Goal: Task Accomplishment & Management: Complete application form

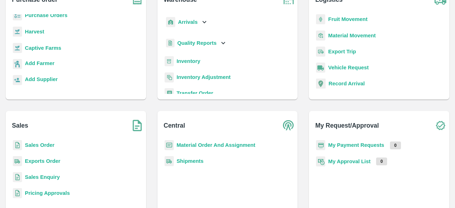
scroll to position [82, 0]
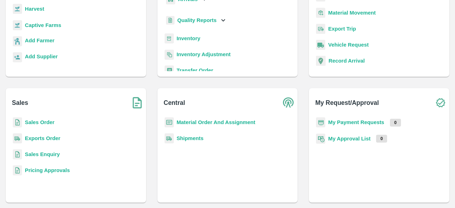
click at [52, 155] on b "Sales Enquiry" at bounding box center [42, 154] width 35 height 6
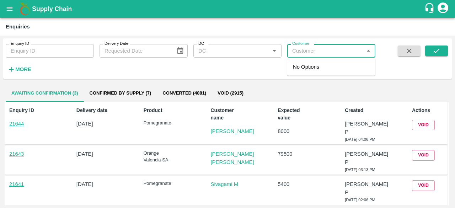
click at [306, 54] on input "Customer" at bounding box center [325, 50] width 72 height 9
paste input "7876532151"
type input "7"
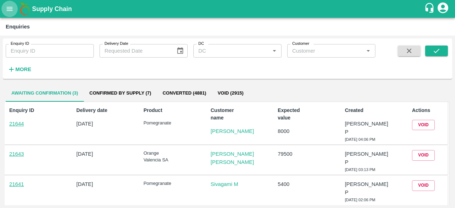
click at [8, 10] on icon "open drawer" at bounding box center [10, 9] width 8 height 8
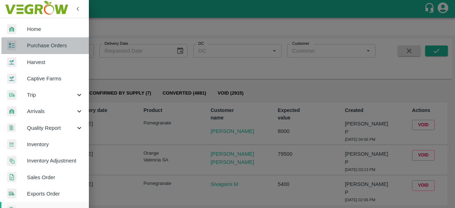
click at [60, 49] on span "Purchase Orders" at bounding box center [55, 46] width 56 height 8
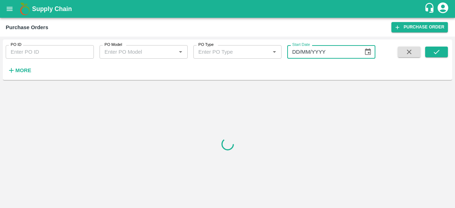
click at [313, 53] on input "DD/MM/YYYY" at bounding box center [322, 52] width 71 height 14
paste input "7876532151"
click at [351, 52] on input "7876532151/MM/YYYY" at bounding box center [322, 52] width 71 height 14
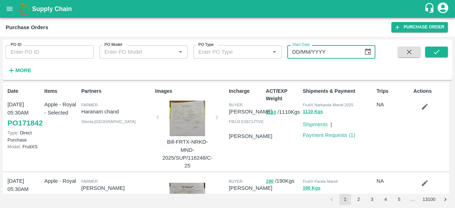
type input "DD/MM/YYYY"
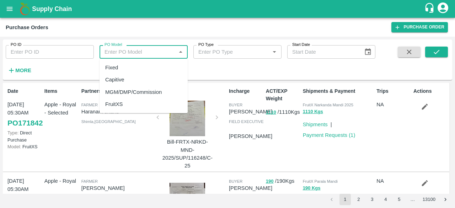
click at [140, 51] on input "PO Model" at bounding box center [138, 51] width 72 height 9
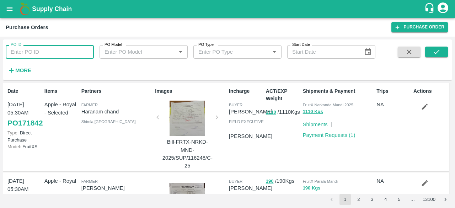
click at [52, 50] on input "PO ID" at bounding box center [50, 52] width 88 height 14
paste input "7876532151"
type input "7"
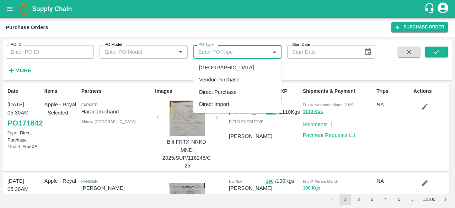
click at [225, 51] on input "PO Type" at bounding box center [231, 51] width 72 height 9
click at [224, 64] on div "Farm Gate" at bounding box center [226, 68] width 55 height 8
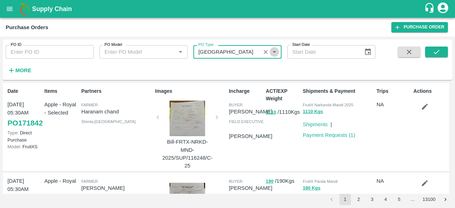
click at [274, 53] on icon "Open" at bounding box center [273, 52] width 3 height 2
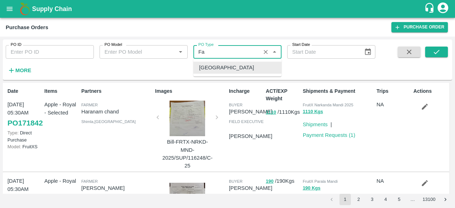
type input "F"
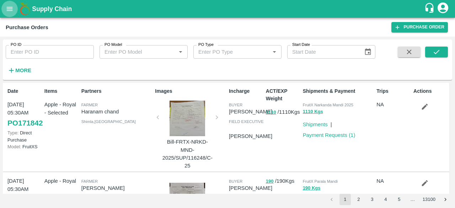
click at [10, 8] on icon "open drawer" at bounding box center [10, 9] width 8 height 8
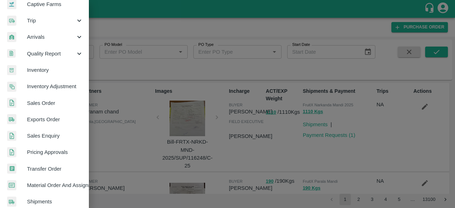
scroll to position [75, 0]
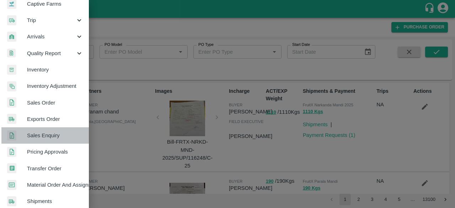
click at [54, 138] on span "Sales Enquiry" at bounding box center [55, 135] width 56 height 8
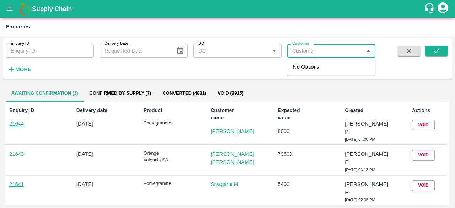
click at [302, 49] on input "Customer" at bounding box center [325, 50] width 72 height 9
paste input "7876532151"
type input "7"
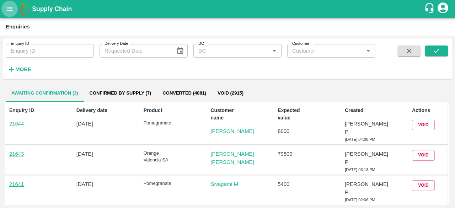
click at [12, 6] on icon "open drawer" at bounding box center [10, 9] width 8 height 8
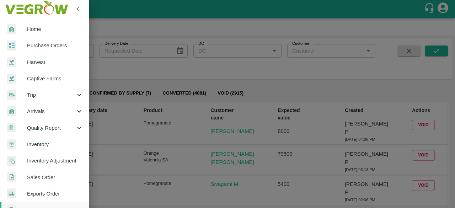
scroll to position [197, 0]
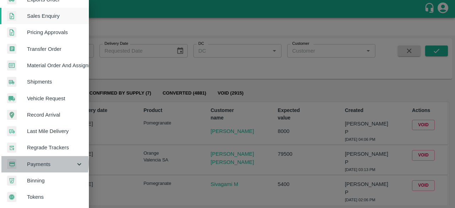
click at [37, 160] on span "Payments" at bounding box center [51, 164] width 48 height 8
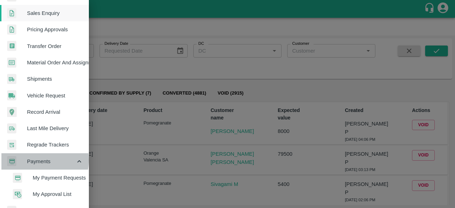
click at [37, 160] on span "Payments" at bounding box center [51, 161] width 48 height 8
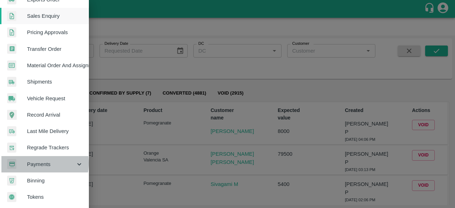
click at [37, 160] on span "Payments" at bounding box center [51, 164] width 48 height 8
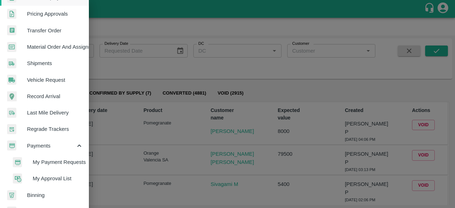
scroll to position [230, 0]
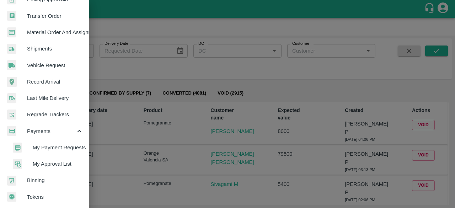
click at [68, 146] on span "My Payment Requests" at bounding box center [58, 148] width 50 height 8
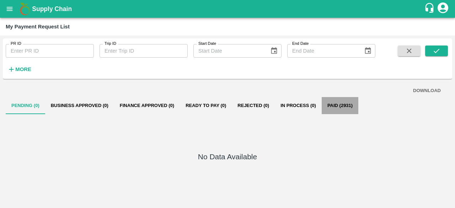
click at [333, 110] on button "Paid (2931)" at bounding box center [340, 105] width 37 height 17
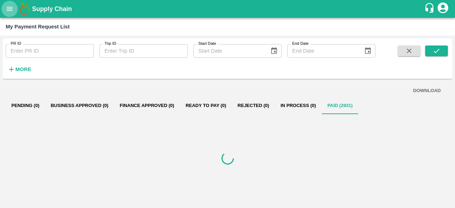
click at [12, 7] on icon "open drawer" at bounding box center [10, 9] width 8 height 8
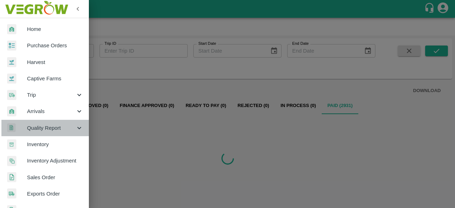
click at [55, 129] on span "Quality Report" at bounding box center [51, 128] width 48 height 8
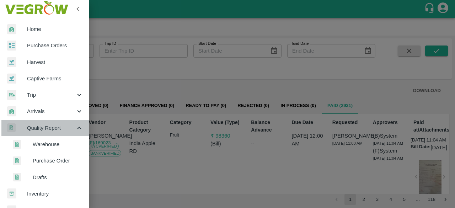
click at [55, 129] on span "Quality Report" at bounding box center [51, 128] width 48 height 8
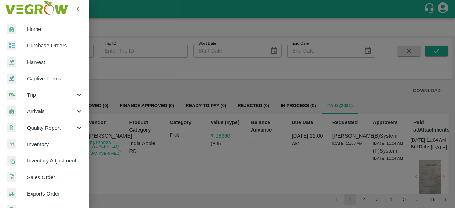
click at [186, 159] on div at bounding box center [227, 104] width 455 height 208
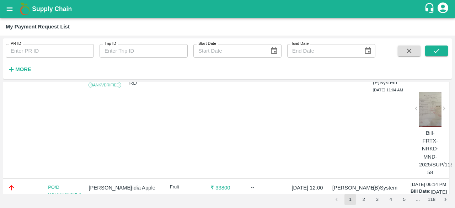
scroll to position [0, 0]
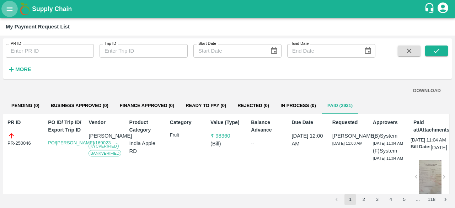
click at [6, 7] on icon "open drawer" at bounding box center [10, 9] width 8 height 8
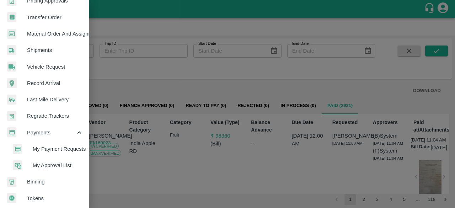
scroll to position [230, 0]
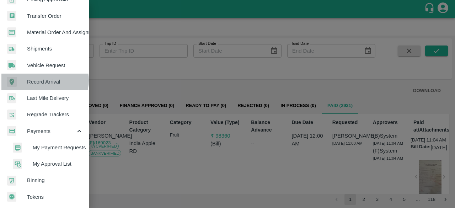
click at [44, 78] on span "Record Arrival" at bounding box center [55, 82] width 56 height 8
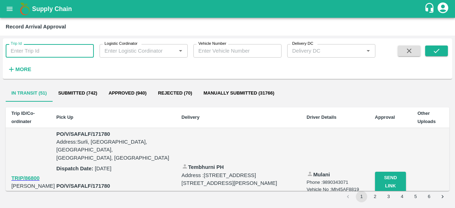
click at [37, 53] on input "Trip Id" at bounding box center [50, 51] width 88 height 14
paste input "7876532151"
type input "7"
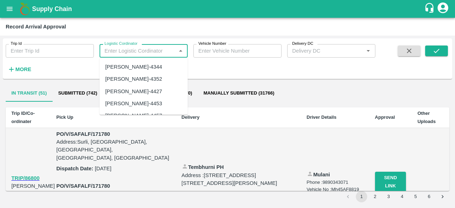
click at [122, 50] on input "Logistic Cordinator" at bounding box center [138, 50] width 72 height 9
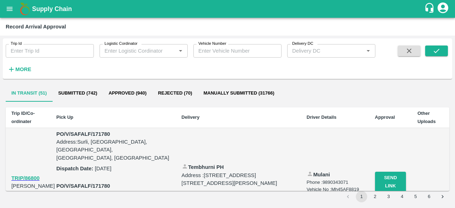
click at [242, 63] on div "Trip Id Trip Id Logistic Cordinator Logistic Cordinator   * Vehicle Number Vehi…" at bounding box center [187, 56] width 375 height 37
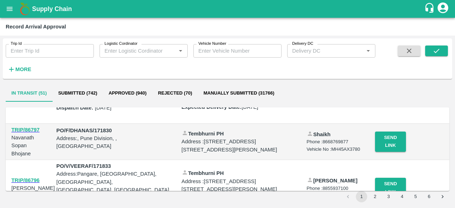
scroll to position [0, 0]
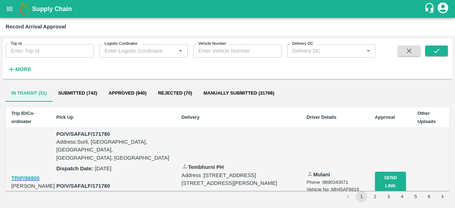
click at [10, 6] on icon "open drawer" at bounding box center [10, 9] width 8 height 8
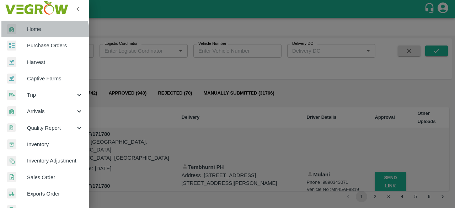
click at [39, 34] on link "Home" at bounding box center [44, 29] width 89 height 16
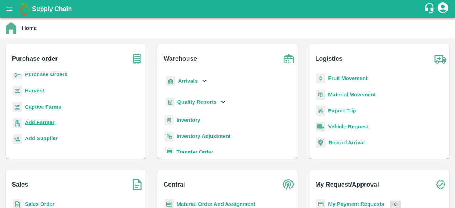
scroll to position [82, 0]
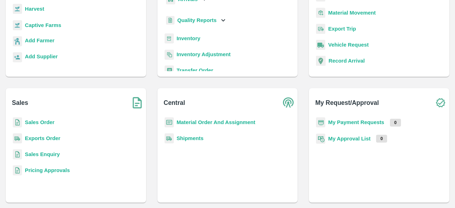
click at [44, 124] on b "Sales Order" at bounding box center [39, 122] width 29 height 6
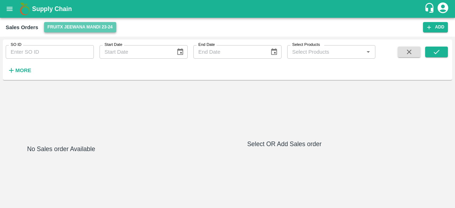
click at [54, 26] on button "FruitX Jeewana Mandi 23-24" at bounding box center [80, 27] width 72 height 10
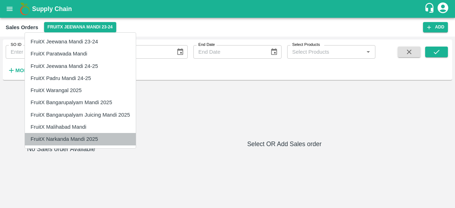
click at [52, 138] on li "FruitX Narkanda Mandi 2025" at bounding box center [80, 139] width 111 height 12
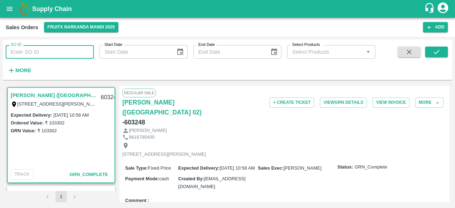
click at [58, 53] on input "SO ID" at bounding box center [50, 52] width 88 height 14
drag, startPoint x: 100, startPoint y: 98, endPoint x: 77, endPoint y: 102, distance: 23.3
click at [77, 102] on div "Puran Chand (Narkanda 02) C/O: Jagat Ram, 368, Bitna Siuri Kalka, Pinjore, Panc…" at bounding box center [61, 99] width 107 height 23
click at [67, 91] on link "Puran Chand (Narkanda 02)" at bounding box center [54, 95] width 86 height 9
click at [60, 93] on link "Puran Chand (Narkanda 02)" at bounding box center [54, 95] width 86 height 9
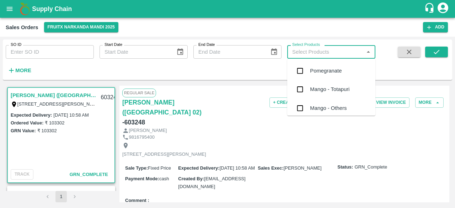
click at [318, 52] on input "Select Products" at bounding box center [325, 51] width 72 height 9
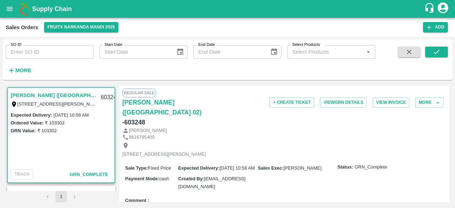
click at [255, 71] on div "SO ID SO ID Start Date Start Date End Date End Date Select Products Select Prod…" at bounding box center [187, 57] width 375 height 37
click at [6, 10] on icon "open drawer" at bounding box center [10, 9] width 8 height 8
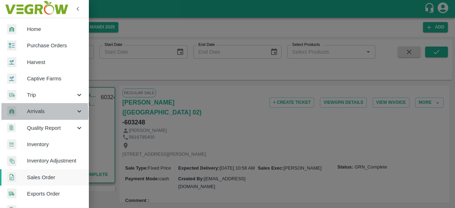
click at [17, 113] on div at bounding box center [17, 111] width 20 height 10
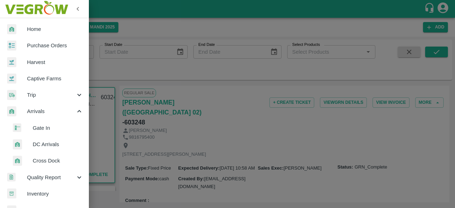
click at [65, 129] on span "Gate In" at bounding box center [58, 128] width 50 height 8
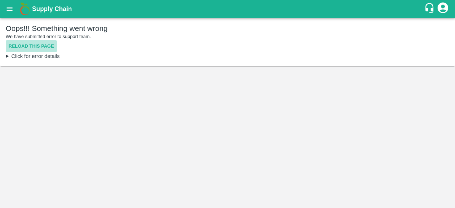
click at [53, 48] on button "Reload this page" at bounding box center [31, 46] width 51 height 12
click at [13, 13] on button "open drawer" at bounding box center [9, 9] width 16 height 16
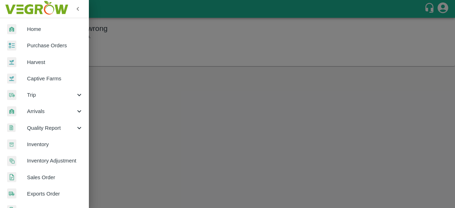
click at [38, 108] on span "Arrivals" at bounding box center [51, 111] width 48 height 8
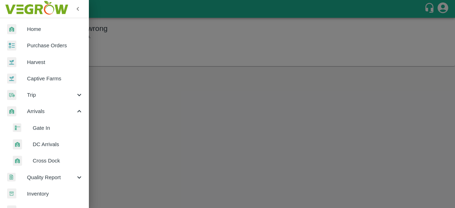
click at [57, 145] on span "DC Arrivals" at bounding box center [58, 144] width 50 height 8
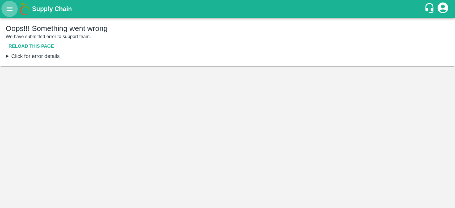
click at [9, 14] on button "open drawer" at bounding box center [9, 9] width 16 height 16
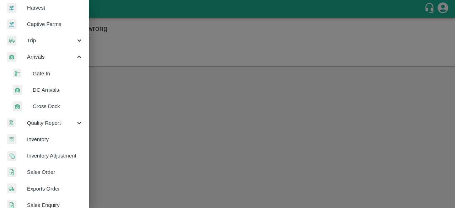
scroll to position [55, 0]
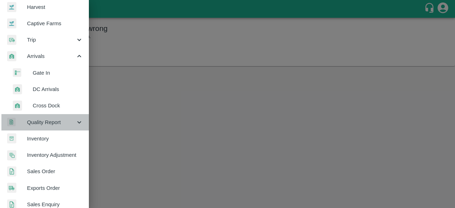
click at [70, 122] on span "Quality Report" at bounding box center [51, 122] width 48 height 8
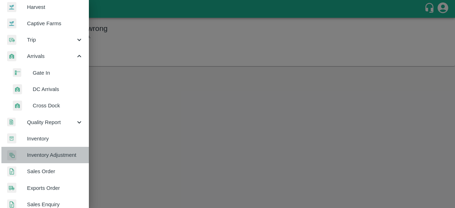
click at [85, 149] on link "Inventory Adjustment" at bounding box center [44, 155] width 89 height 16
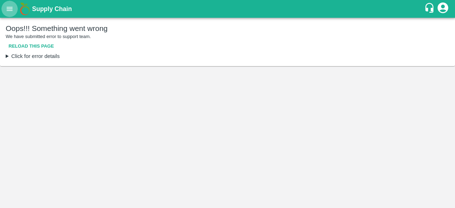
click at [10, 7] on icon "open drawer" at bounding box center [10, 9] width 8 height 8
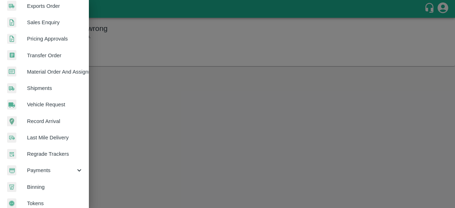
scroll to position [246, 0]
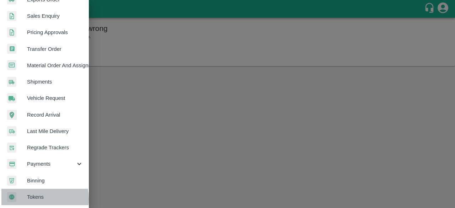
click at [36, 196] on span "Tokens" at bounding box center [55, 197] width 56 height 8
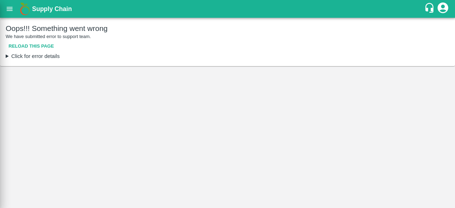
scroll to position [243, 0]
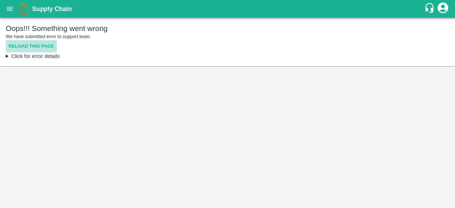
click at [44, 44] on button "Reload this page" at bounding box center [31, 46] width 51 height 12
click at [10, 7] on icon "open drawer" at bounding box center [10, 9] width 8 height 8
click at [11, 7] on icon "open drawer" at bounding box center [10, 9] width 8 height 8
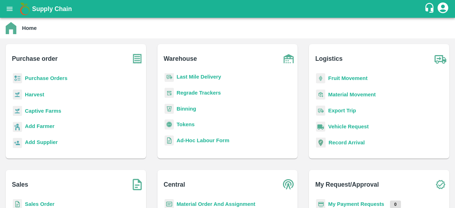
scroll to position [93, 0]
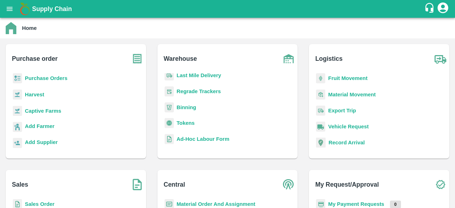
click at [333, 144] on b "Record Arrival" at bounding box center [346, 143] width 36 height 6
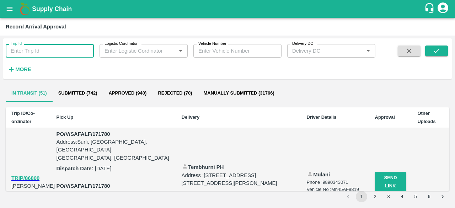
click at [67, 53] on input "Trip Id" at bounding box center [50, 51] width 88 height 14
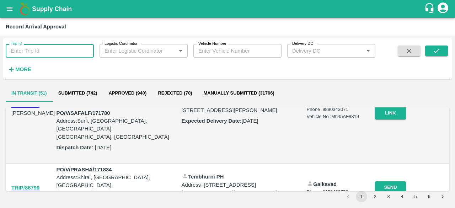
scroll to position [72, 0]
click at [11, 5] on icon "open drawer" at bounding box center [10, 9] width 8 height 8
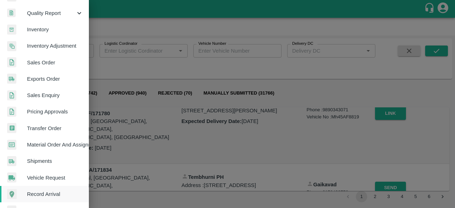
scroll to position [115, 0]
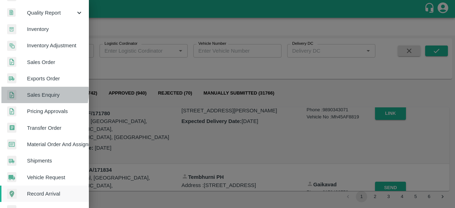
click at [36, 92] on span "Sales Enquiry" at bounding box center [55, 95] width 56 height 8
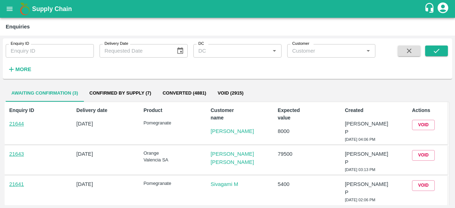
click at [338, 55] on input "Customer" at bounding box center [325, 50] width 72 height 9
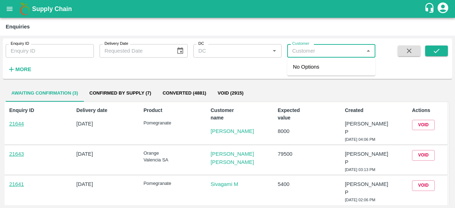
click at [338, 55] on input "Customer" at bounding box center [325, 50] width 72 height 9
paste input "7876532151"
click at [229, 44] on div "DC   *" at bounding box center [237, 51] width 88 height 14
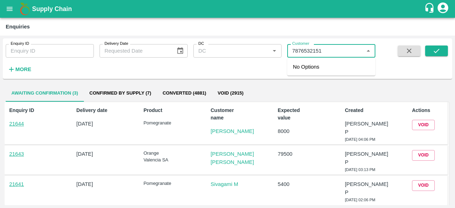
type input "7876532151"
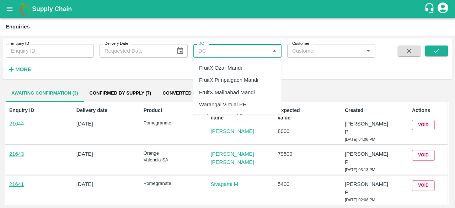
scroll to position [1364, 0]
click at [225, 157] on div "FruitX Narkanda Mandi 2025" at bounding box center [233, 161] width 68 height 8
type input "FruitX Narkanda Mandi 2025"
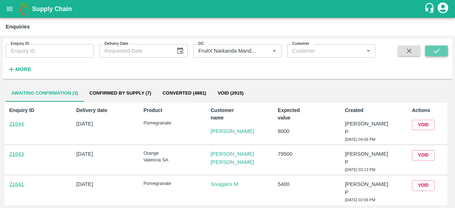
click at [440, 52] on icon "submit" at bounding box center [436, 51] width 8 height 8
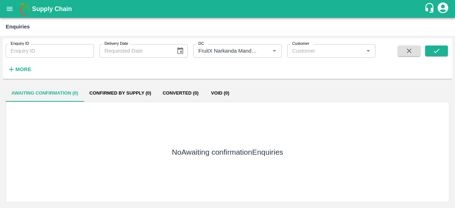
type input "DD/MM/YYYY"
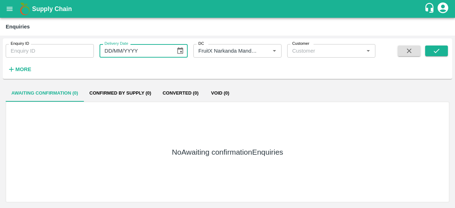
click at [126, 53] on input "DD/MM/YYYY" at bounding box center [134, 51] width 71 height 14
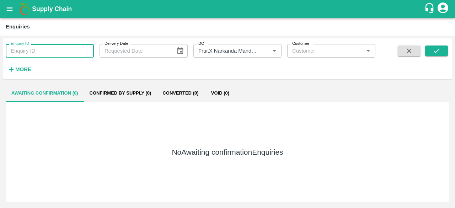
click at [82, 54] on input "Enquiry ID" at bounding box center [50, 51] width 88 height 14
click at [268, 52] on icon "Clear" at bounding box center [265, 51] width 7 height 7
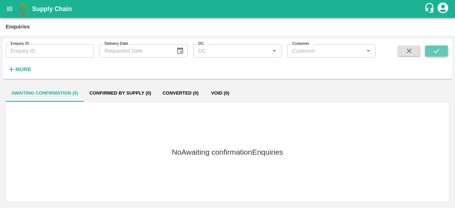
click at [429, 53] on button "submit" at bounding box center [436, 50] width 23 height 11
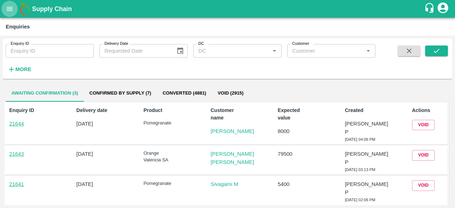
click at [11, 7] on icon "open drawer" at bounding box center [10, 9] width 6 height 4
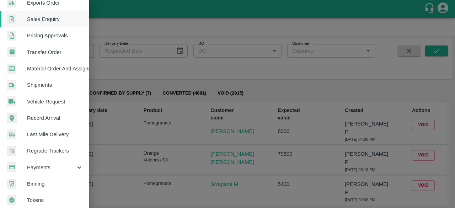
scroll to position [197, 0]
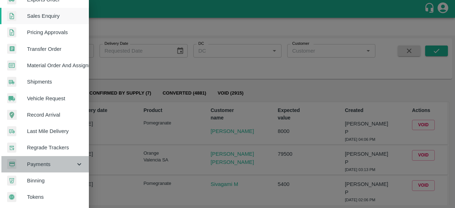
click at [59, 161] on span "Payments" at bounding box center [51, 164] width 48 height 8
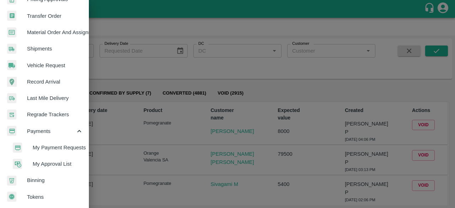
scroll to position [230, 0]
click at [49, 148] on span "My Payment Requests" at bounding box center [58, 148] width 50 height 8
